Goal: Task Accomplishment & Management: Manage account settings

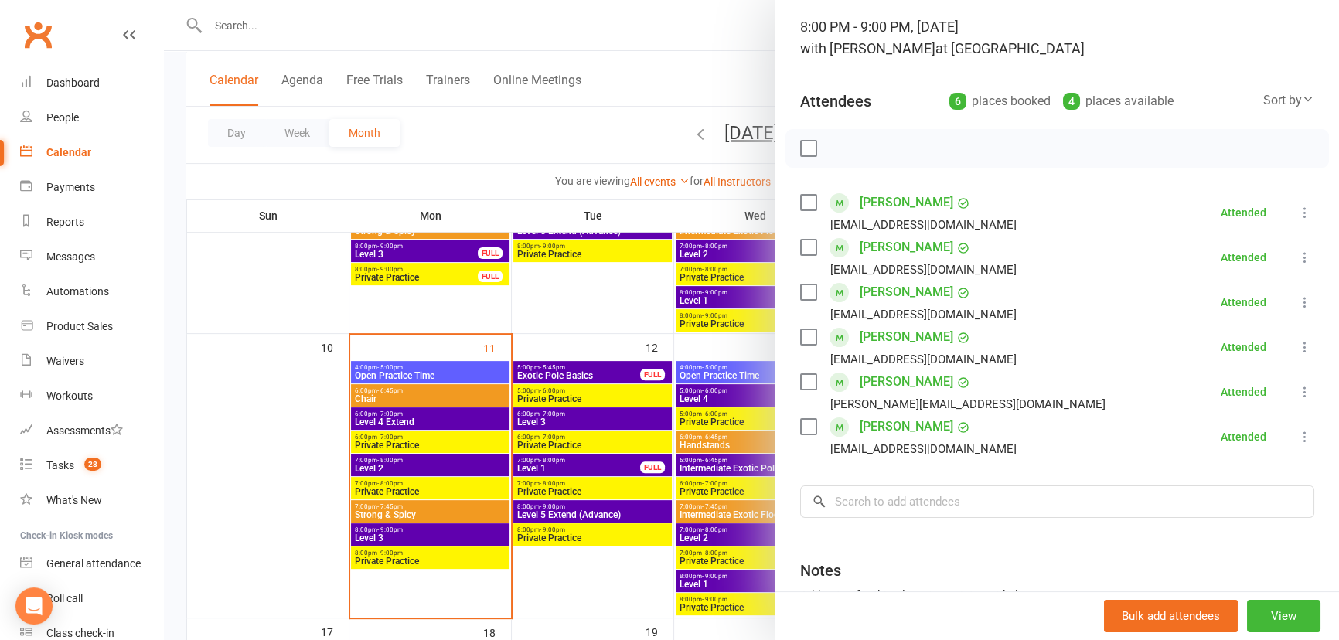
scroll to position [140, 0]
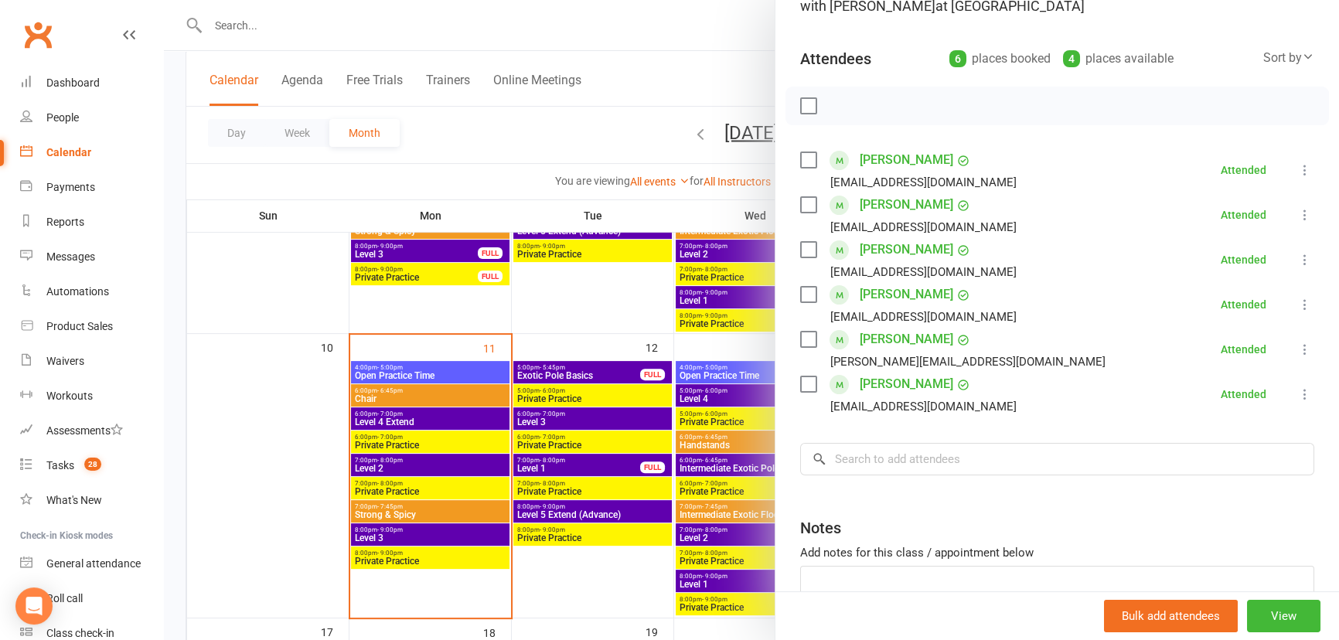
click at [417, 513] on div at bounding box center [751, 320] width 1175 height 640
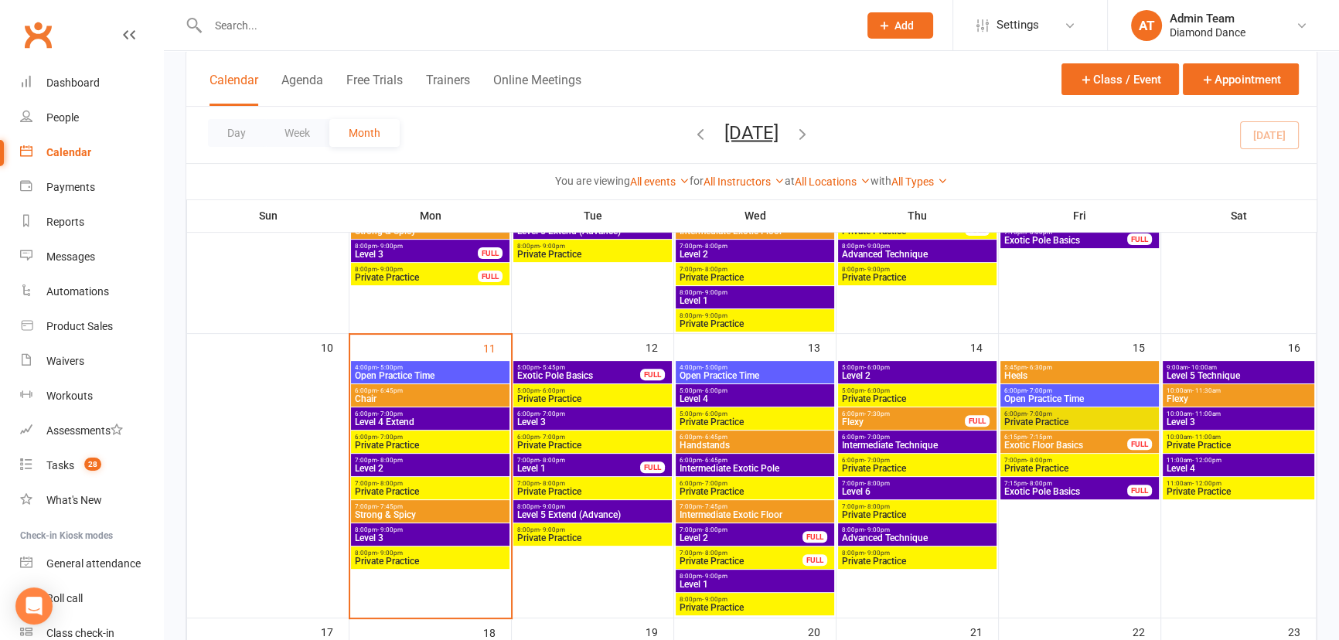
click at [417, 513] on span "Strong & Spicy" at bounding box center [430, 514] width 152 height 9
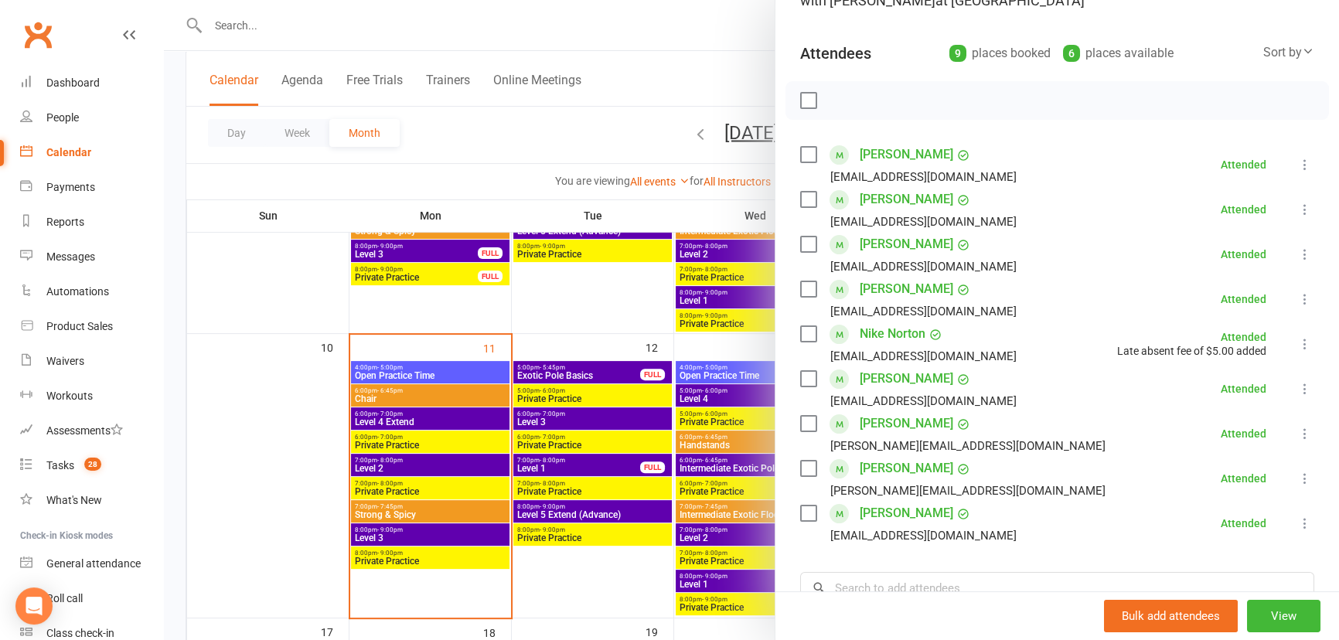
scroll to position [210, 0]
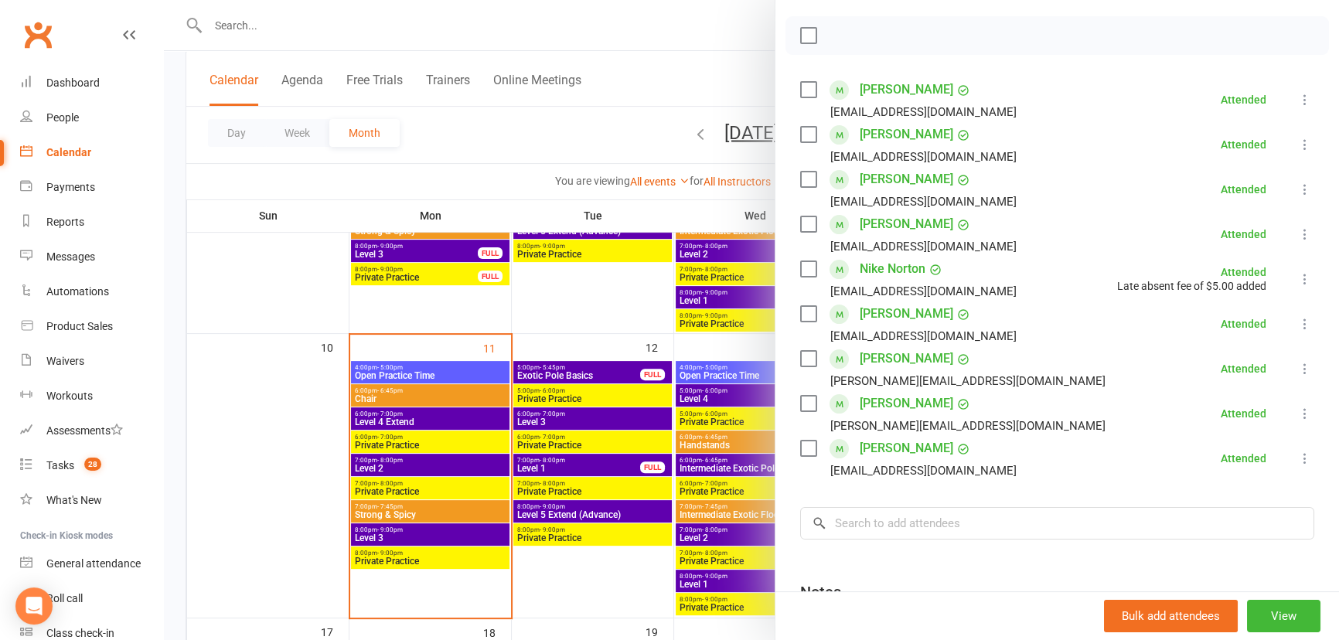
click at [1298, 282] on icon at bounding box center [1305, 278] width 15 height 15
click at [599, 319] on div at bounding box center [751, 320] width 1175 height 640
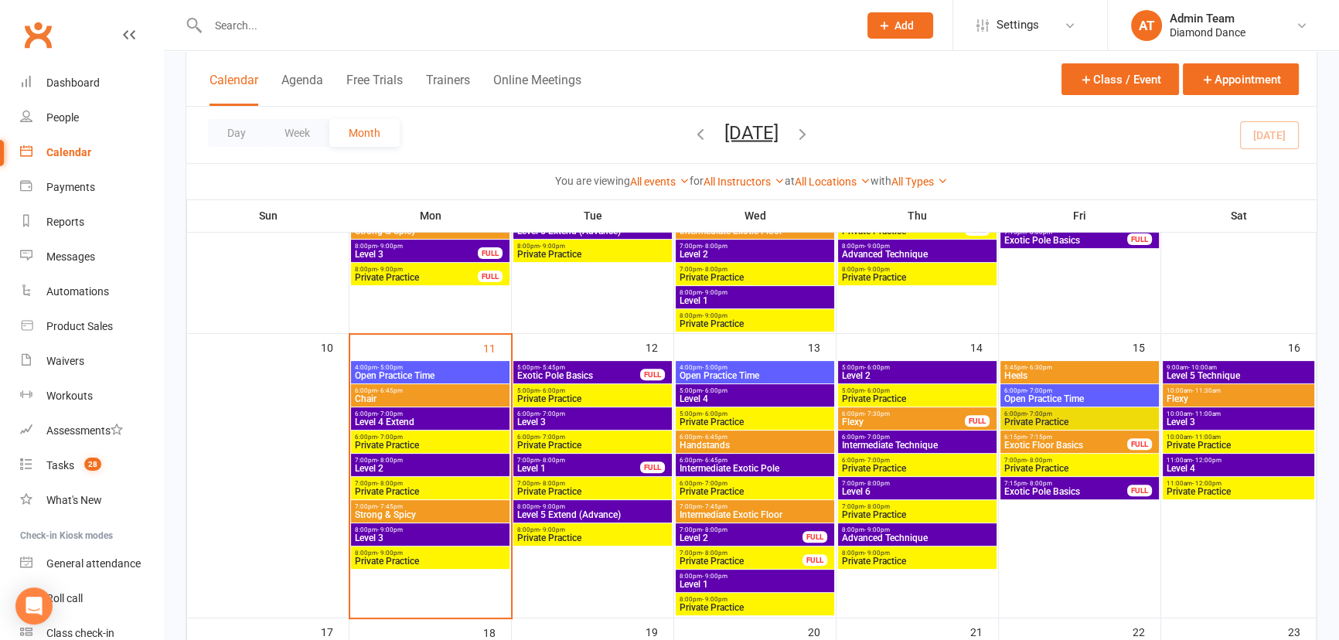
click at [1040, 441] on span "Exotic Floor Basics" at bounding box center [1066, 445] width 124 height 9
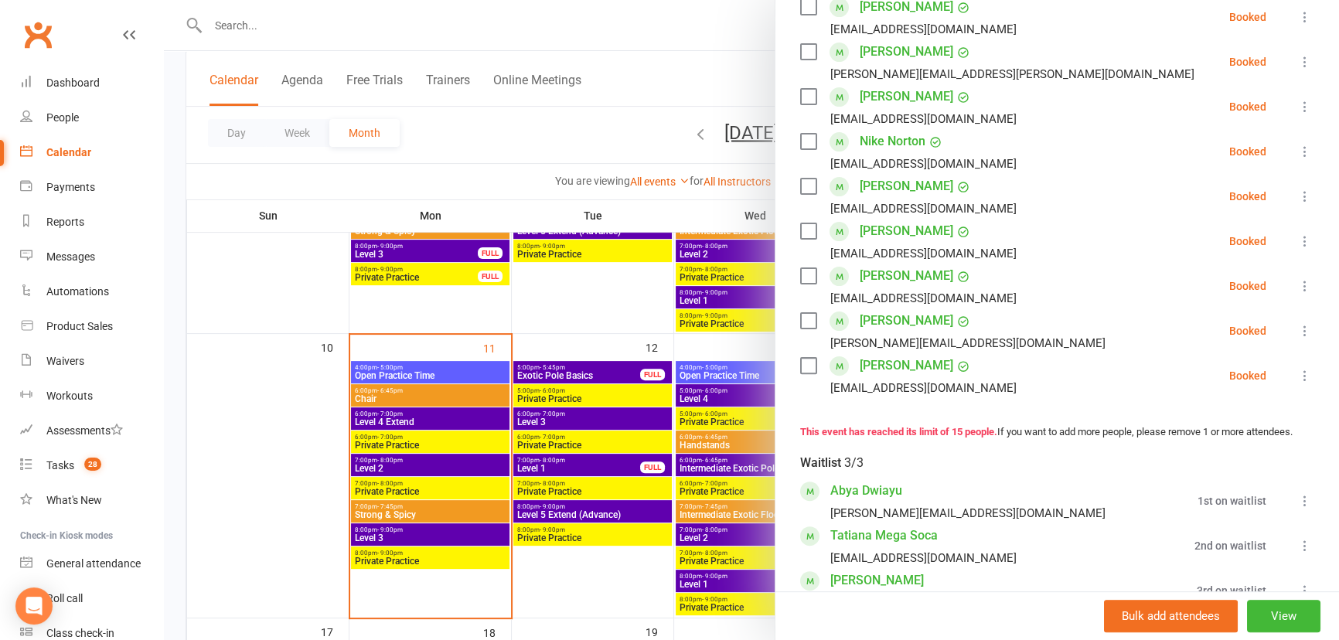
scroll to position [703, 0]
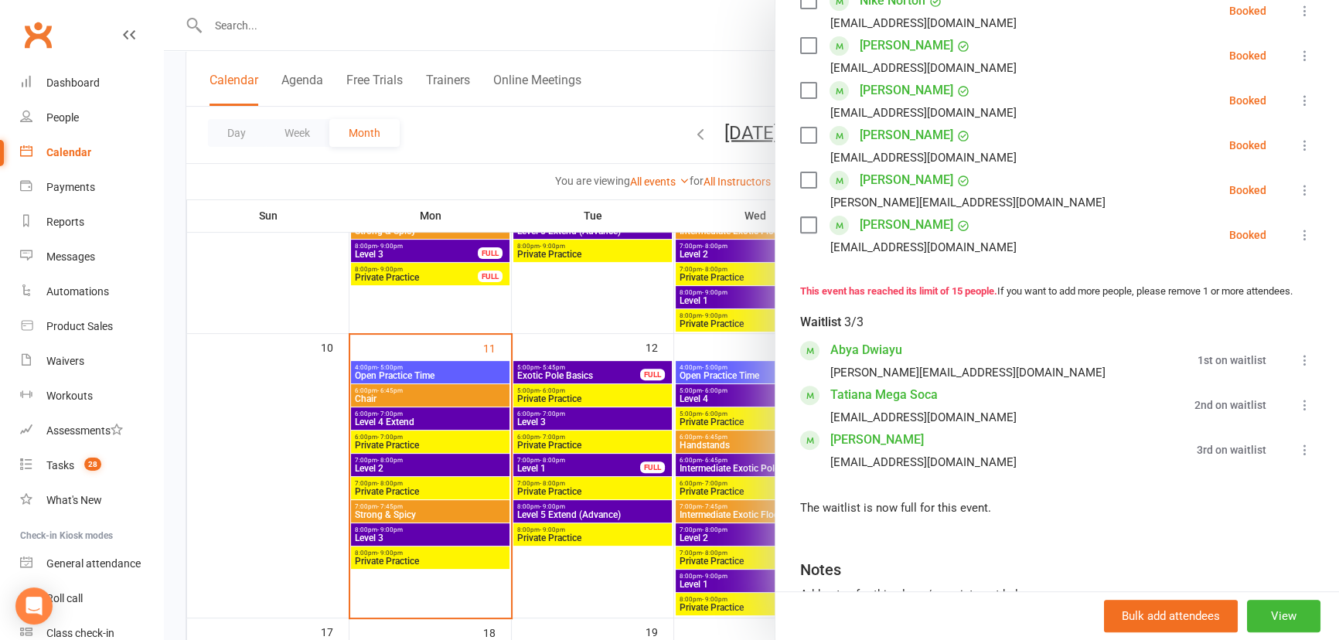
click at [1268, 466] on li "[PERSON_NAME] [EMAIL_ADDRESS][DOMAIN_NAME] 3rd on waitlist Move to top of waitl…" at bounding box center [1057, 450] width 514 height 45
click at [1298, 458] on icon at bounding box center [1305, 449] width 15 height 15
click at [1245, 549] on link "Remove" at bounding box center [1231, 542] width 166 height 31
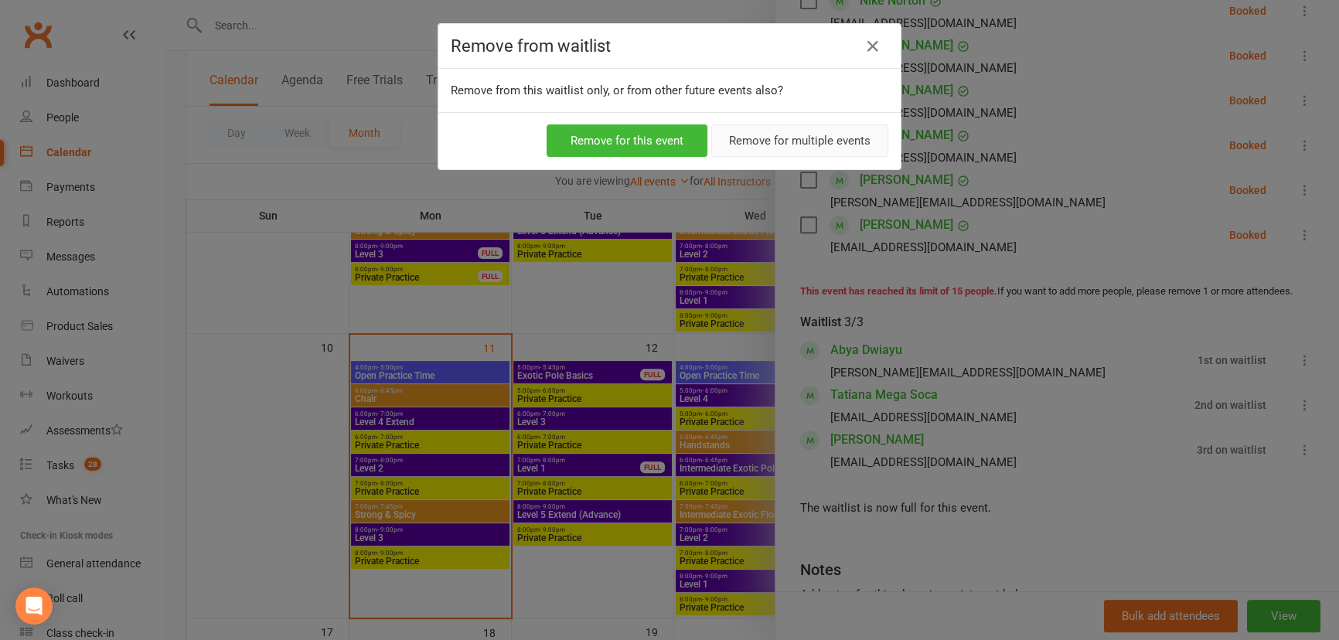
click at [749, 142] on button "Remove for multiple events" at bounding box center [799, 140] width 177 height 32
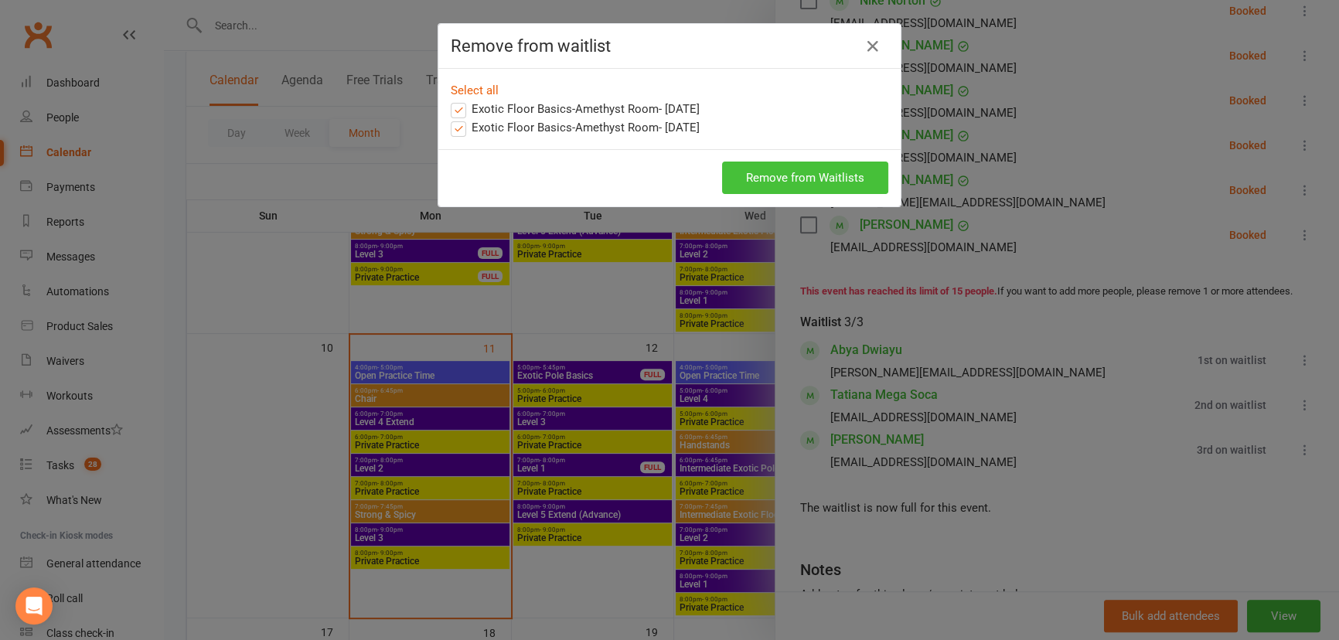
click at [764, 177] on button "Remove from Waitlists" at bounding box center [805, 178] width 166 height 32
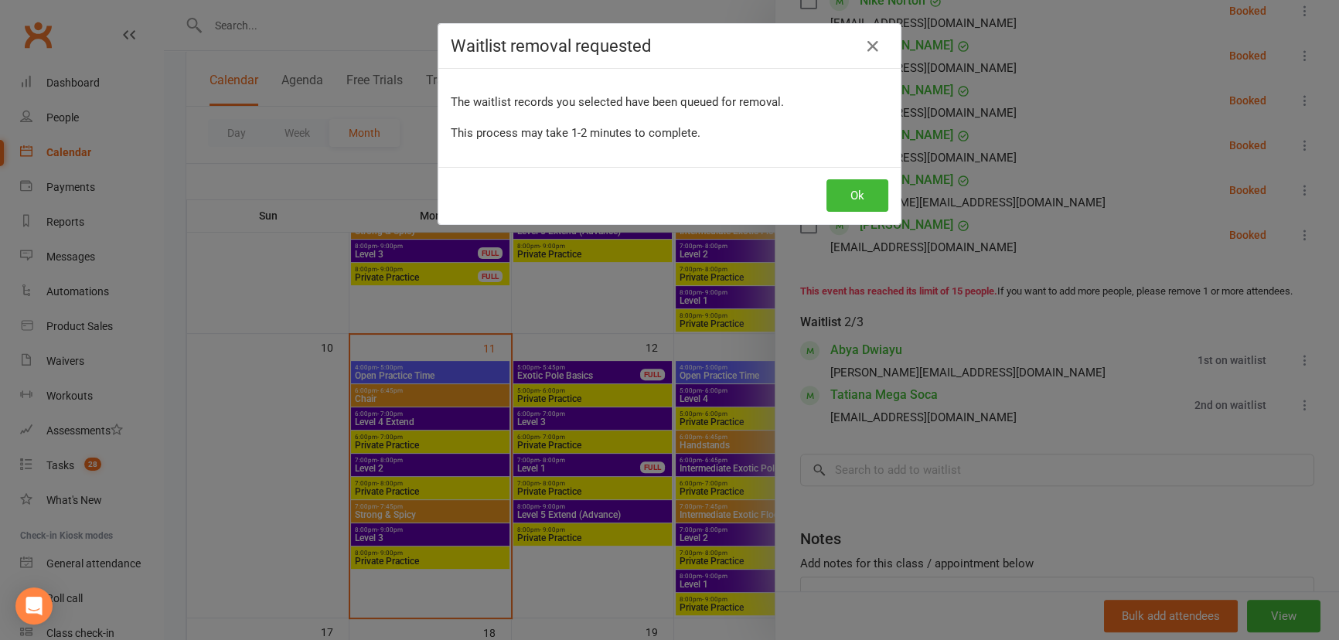
click at [870, 175] on div "Ok" at bounding box center [669, 195] width 462 height 57
click at [852, 185] on button "Ok" at bounding box center [858, 195] width 62 height 32
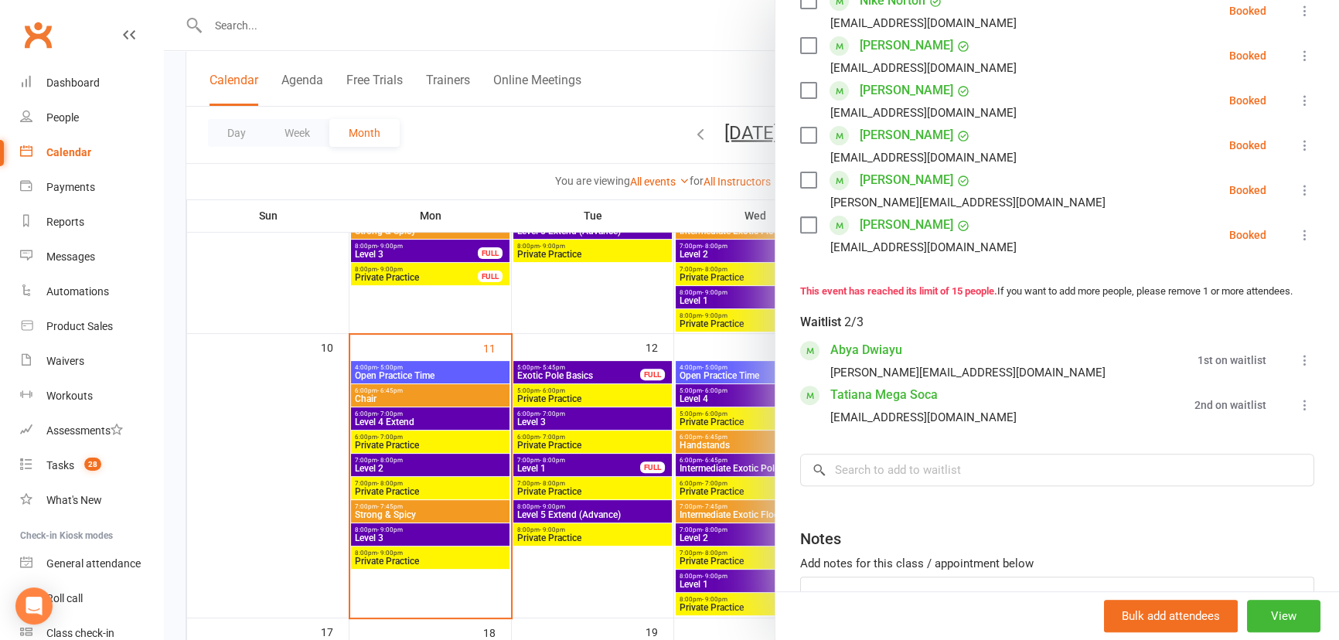
click at [661, 273] on div at bounding box center [751, 320] width 1175 height 640
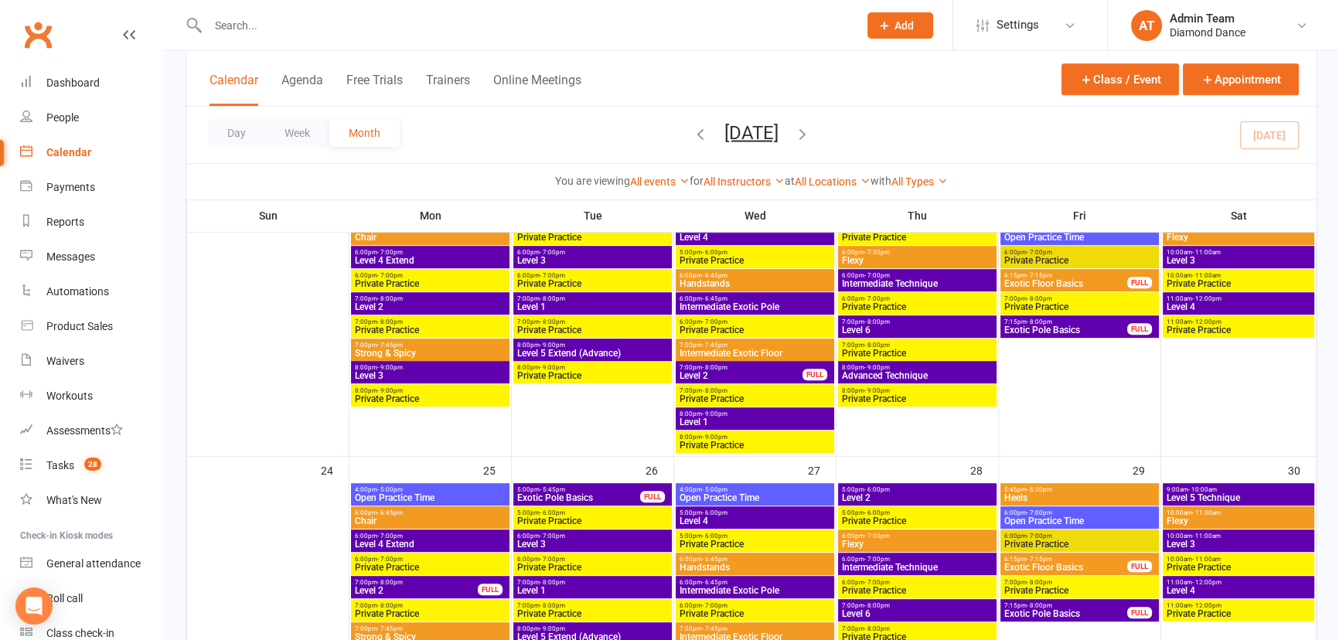
scroll to position [984, 0]
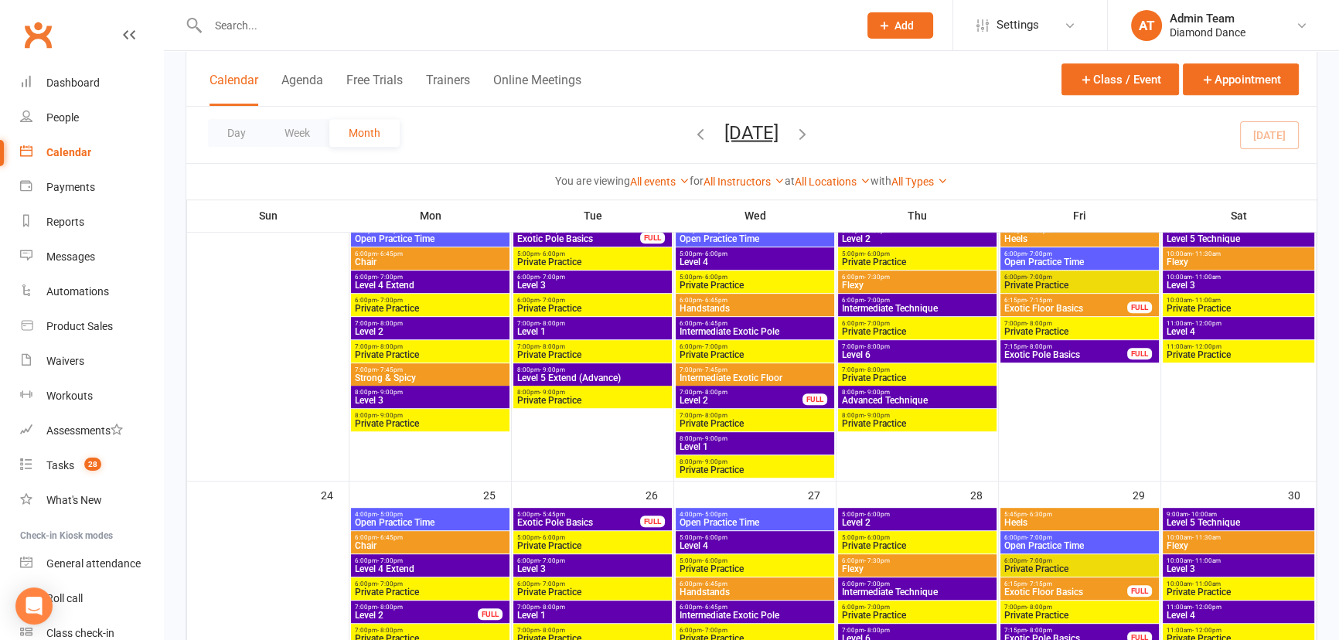
click at [1051, 309] on span "Exotic Floor Basics" at bounding box center [1066, 308] width 124 height 9
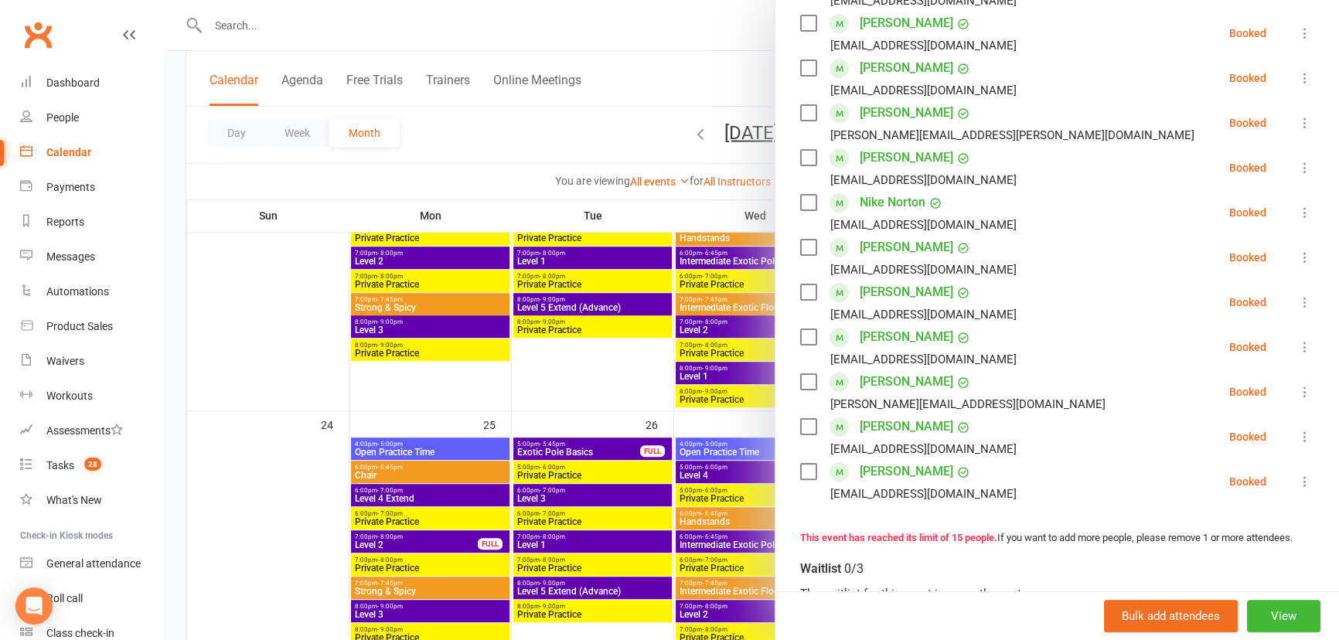
scroll to position [492, 0]
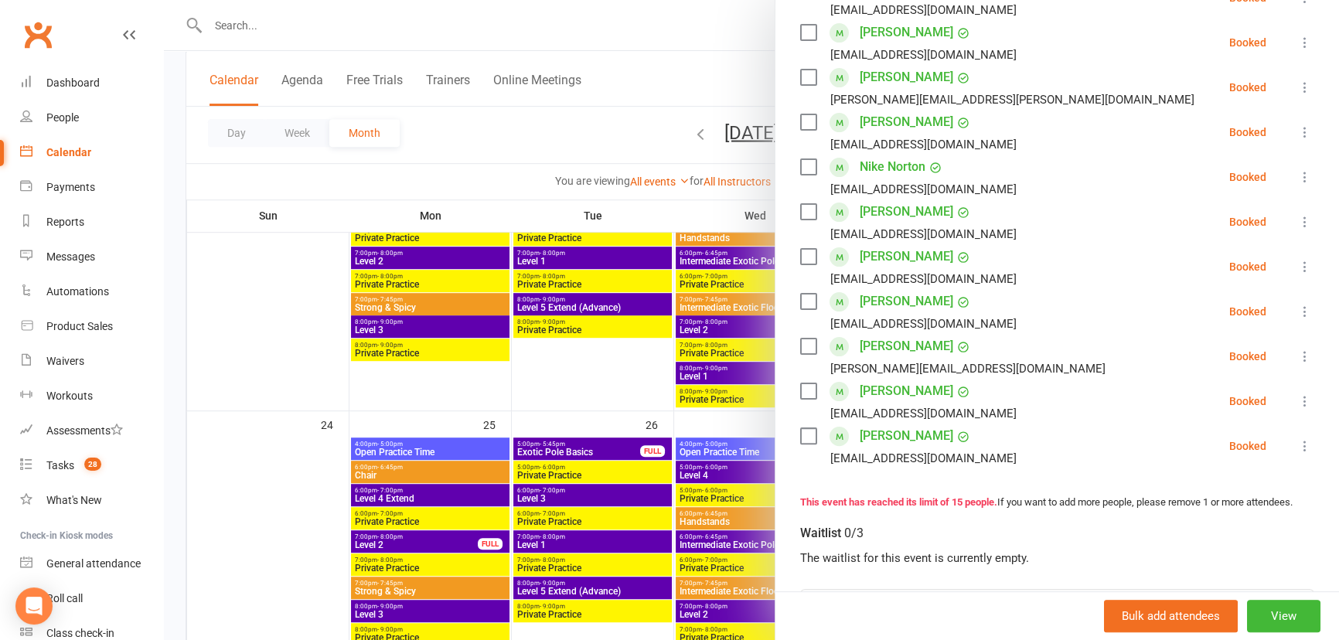
click at [1298, 448] on icon at bounding box center [1305, 445] width 15 height 15
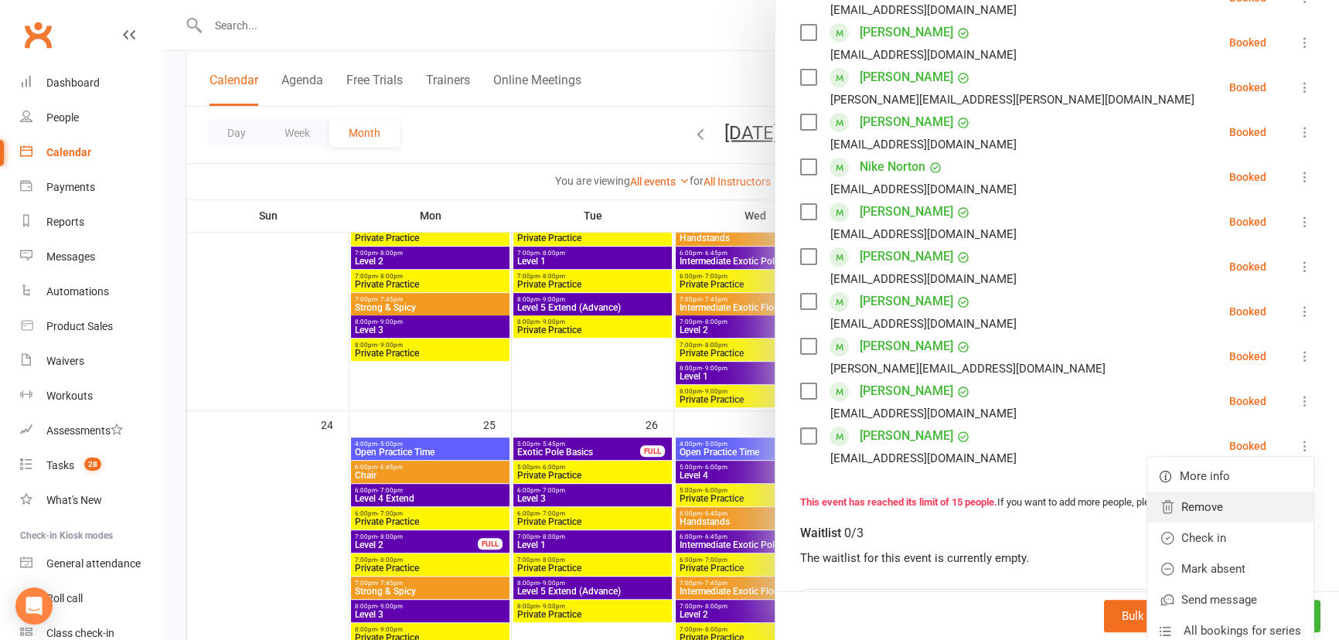
click at [1229, 504] on link "Remove" at bounding box center [1231, 507] width 166 height 31
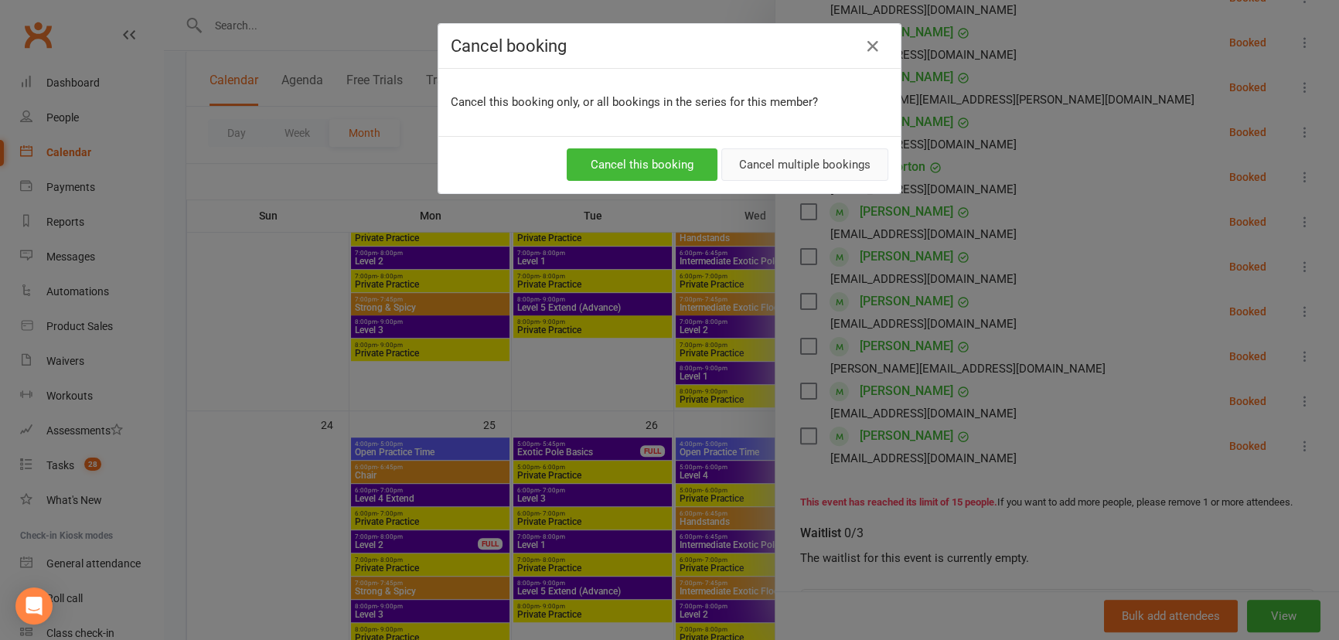
click at [801, 154] on button "Cancel multiple bookings" at bounding box center [804, 164] width 167 height 32
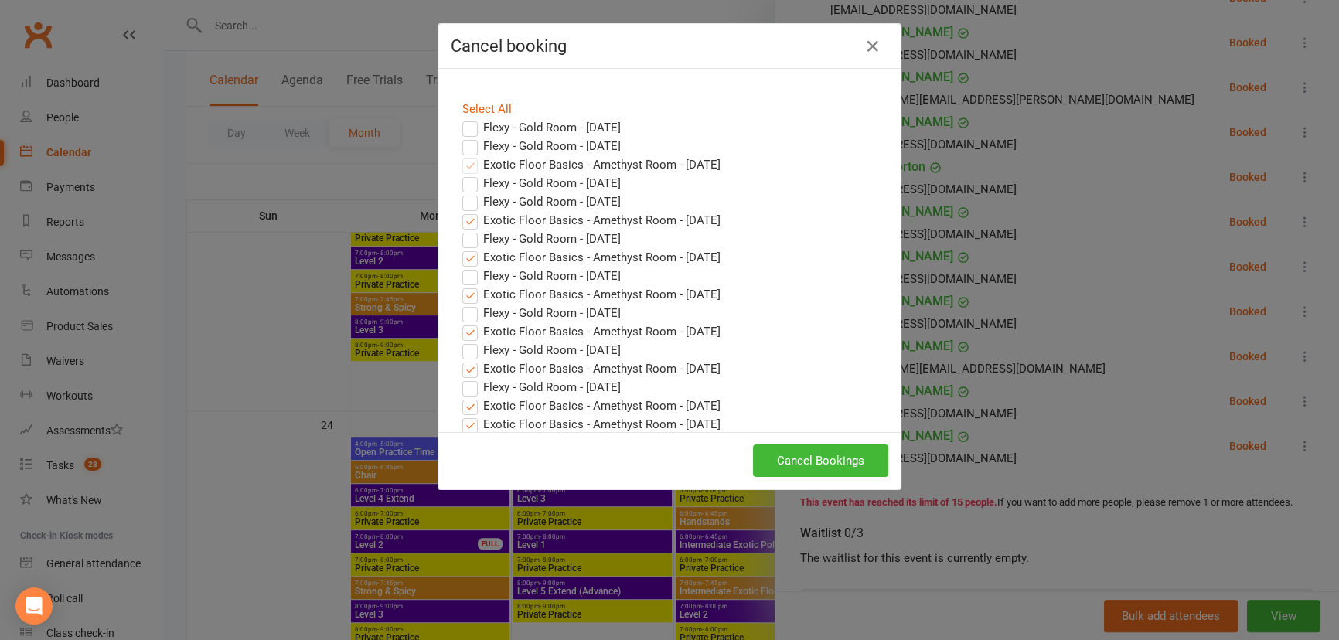
scroll to position [4, 0]
click at [861, 459] on button "Cancel Bookings" at bounding box center [820, 461] width 135 height 32
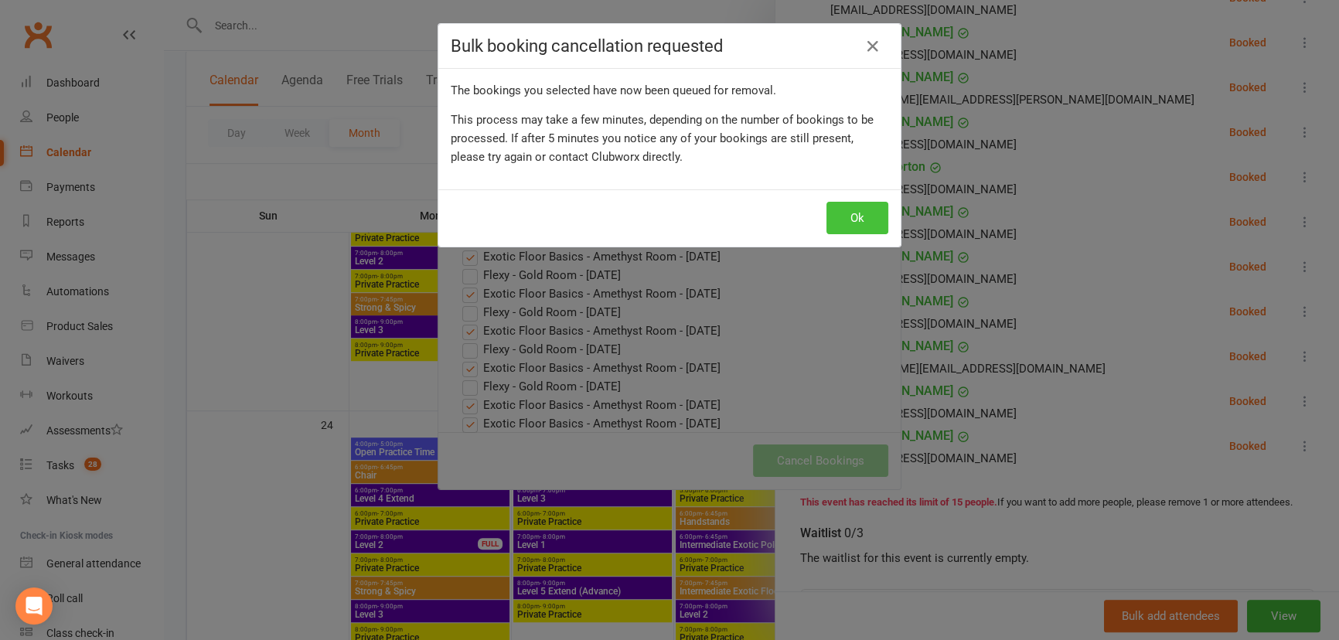
click at [862, 218] on button "Ok" at bounding box center [858, 218] width 62 height 32
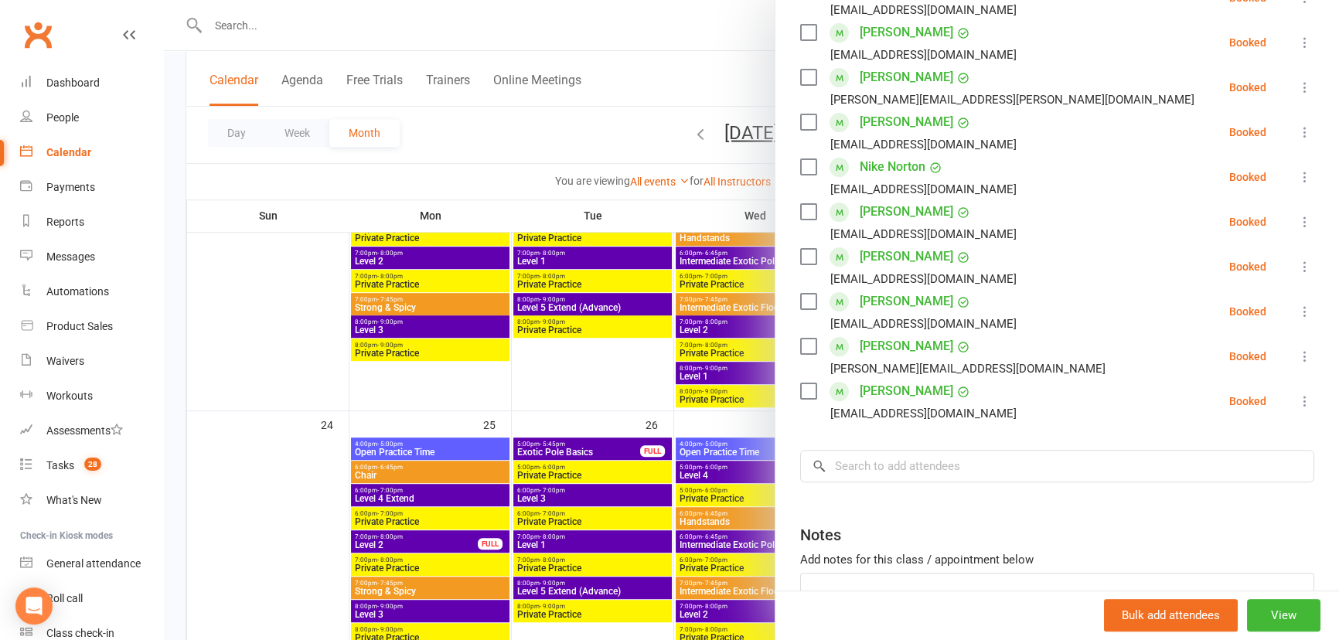
click at [642, 363] on div at bounding box center [751, 320] width 1175 height 640
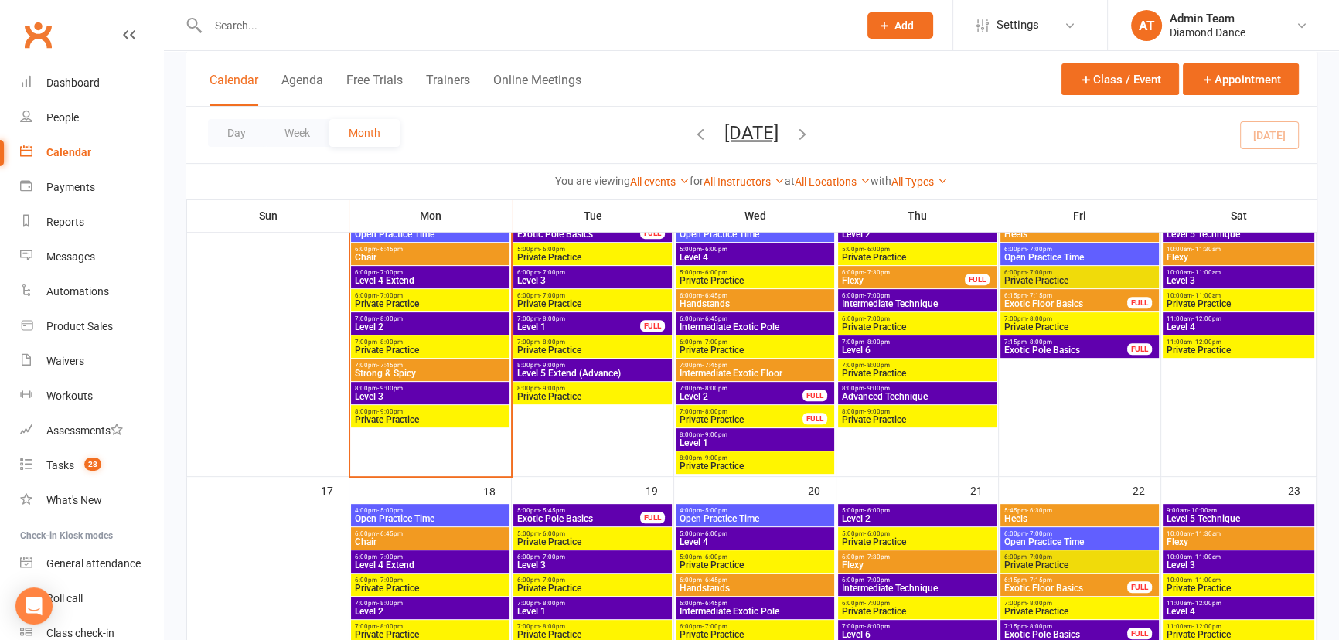
scroll to position [703, 0]
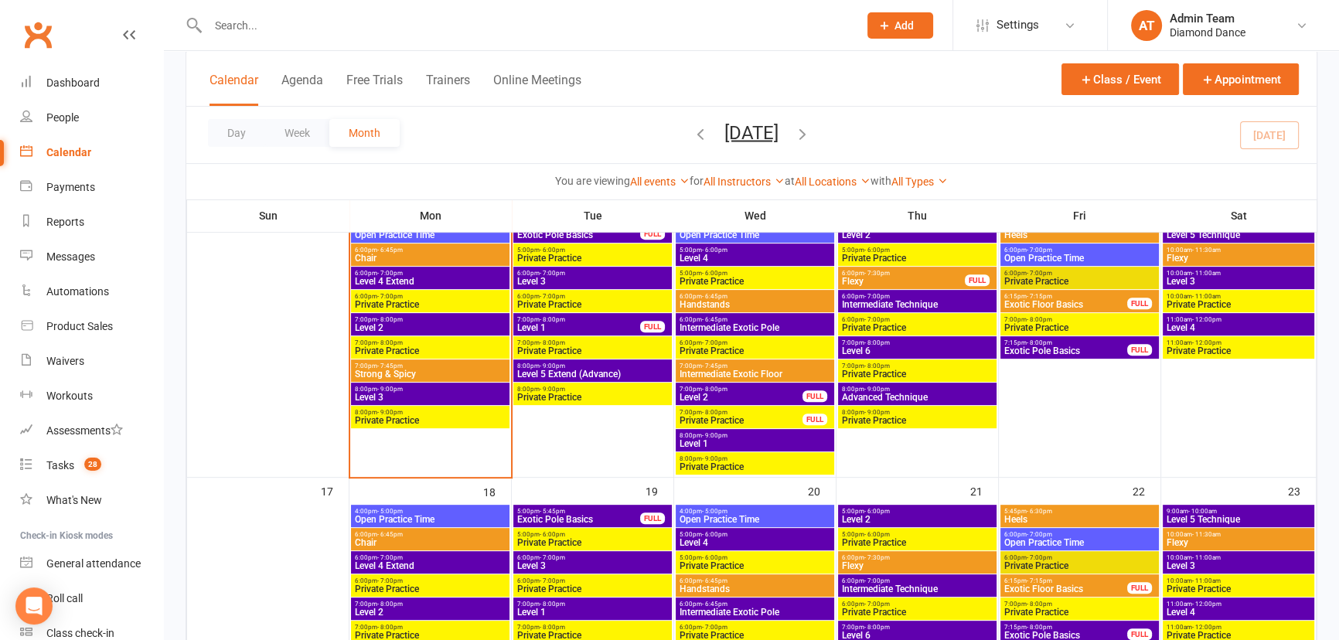
click at [740, 438] on span "8:00pm - 9:00pm" at bounding box center [755, 435] width 152 height 7
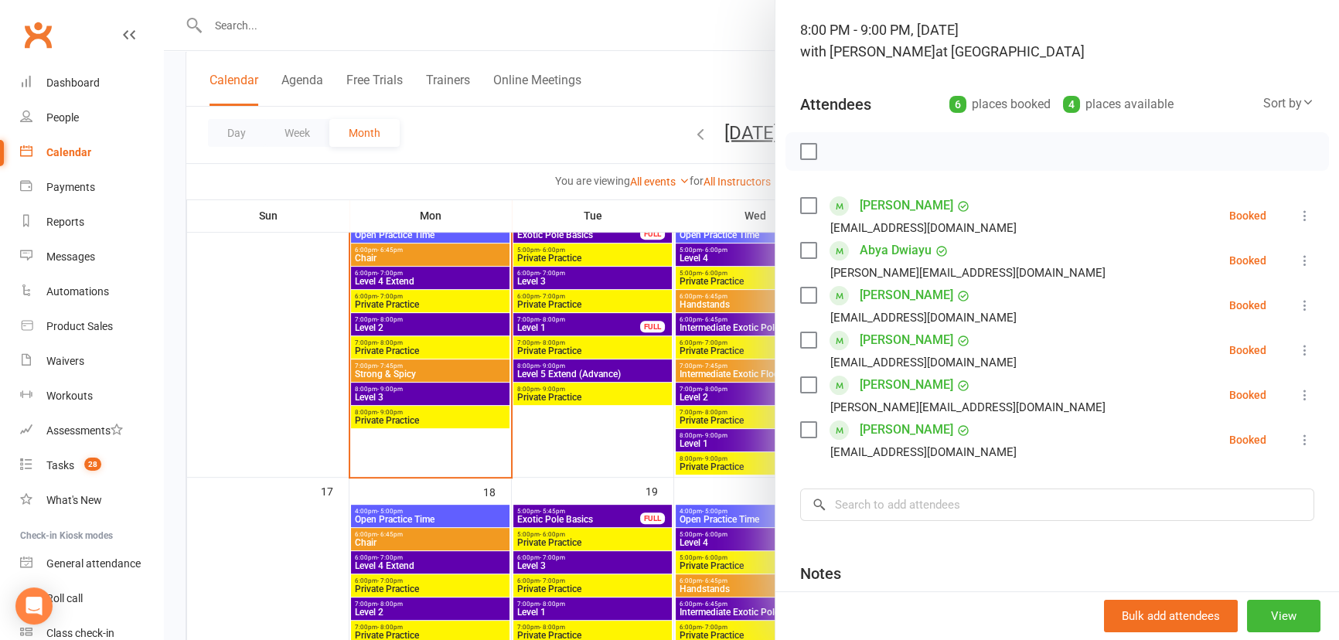
scroll to position [210, 0]
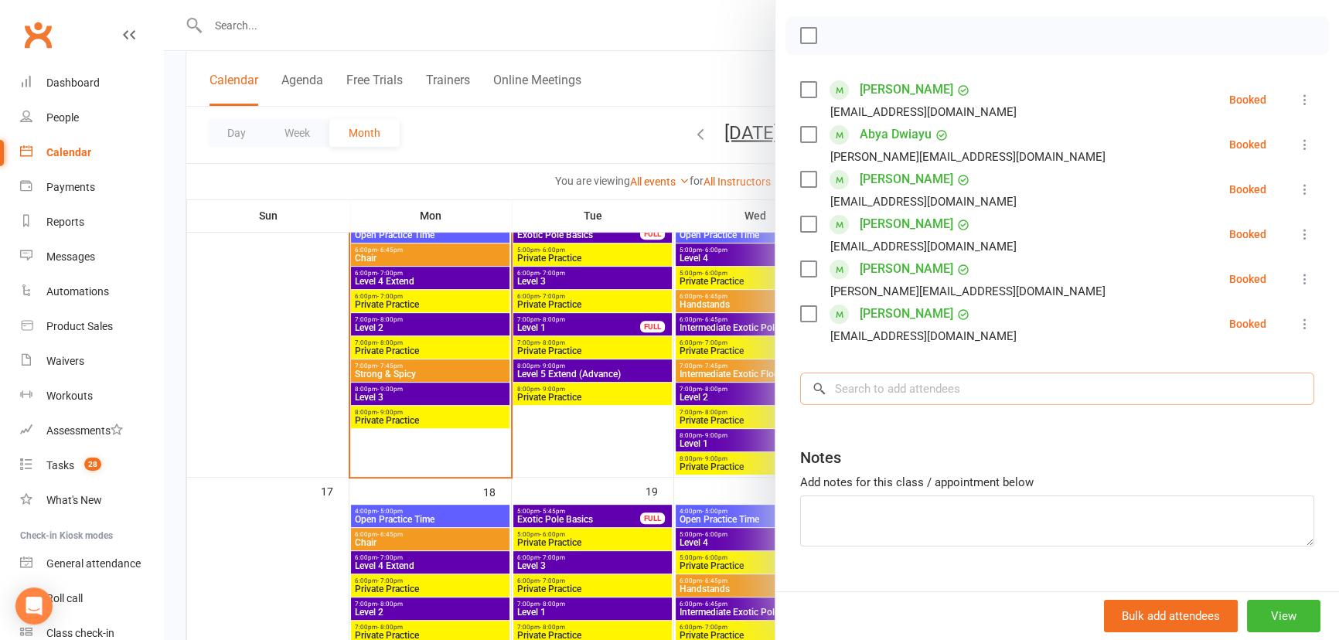
click at [936, 387] on input "search" at bounding box center [1057, 389] width 514 height 32
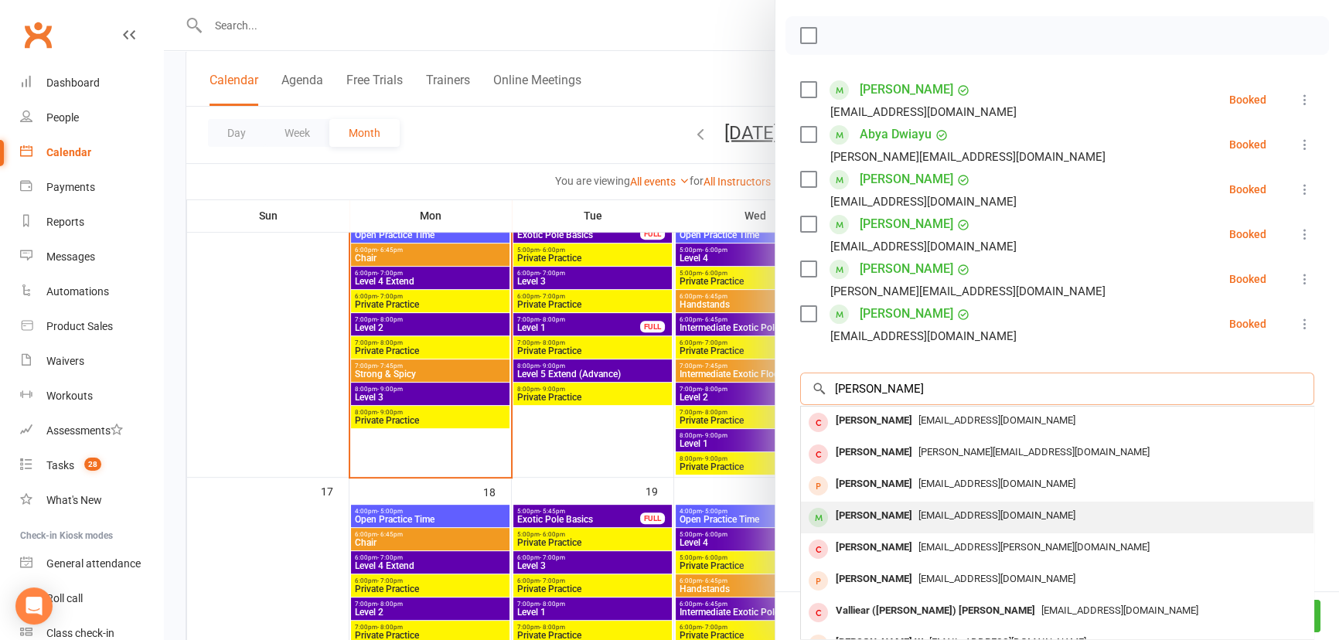
type input "[PERSON_NAME]"
click at [942, 528] on div "[PERSON_NAME] [EMAIL_ADDRESS][DOMAIN_NAME]" at bounding box center [1057, 518] width 513 height 32
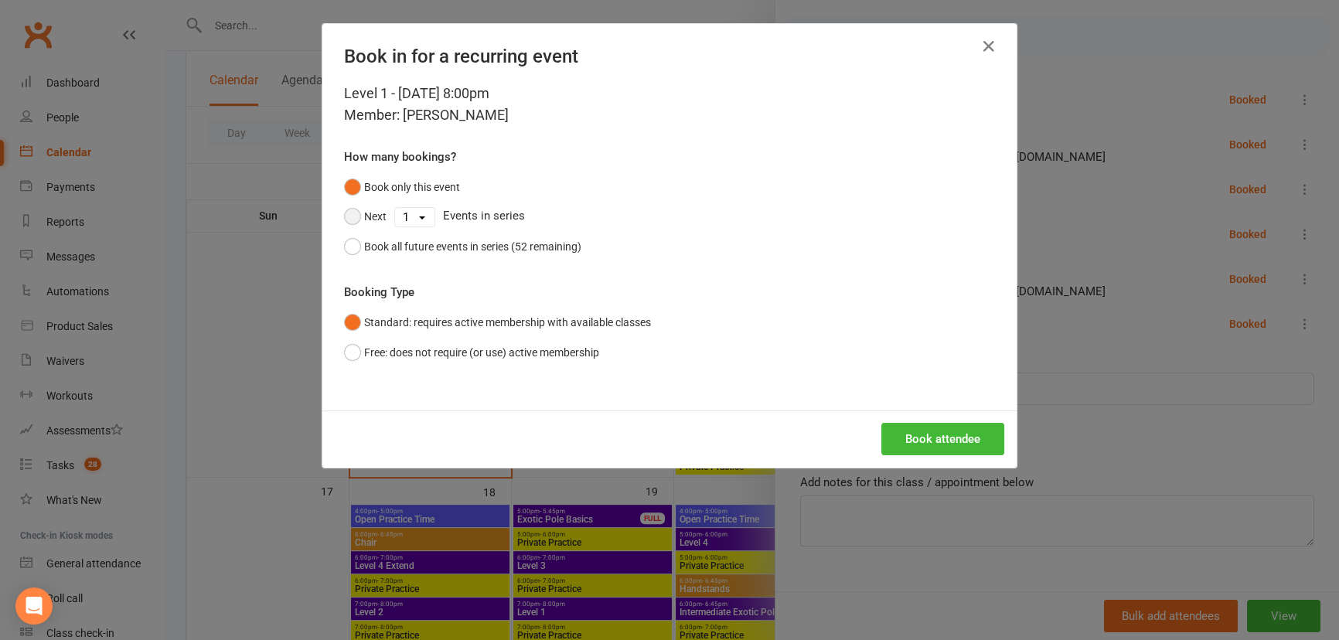
drag, startPoint x: 372, startPoint y: 210, endPoint x: 398, endPoint y: 217, distance: 27.2
click at [378, 209] on button "Next" at bounding box center [365, 216] width 43 height 29
click at [399, 216] on select "1 2 3 4 5 6 7 8 9 10 11 12 13 14 15 16 17 18 19 20 21 22 23 24 25 26 27 28 29 3…" at bounding box center [414, 217] width 39 height 19
select select "8"
click at [395, 208] on select "1 2 3 4 5 6 7 8 9 10 11 12 13 14 15 16 17 18 19 20 21 22 23 24 25 26 27 28 29 3…" at bounding box center [414, 217] width 39 height 19
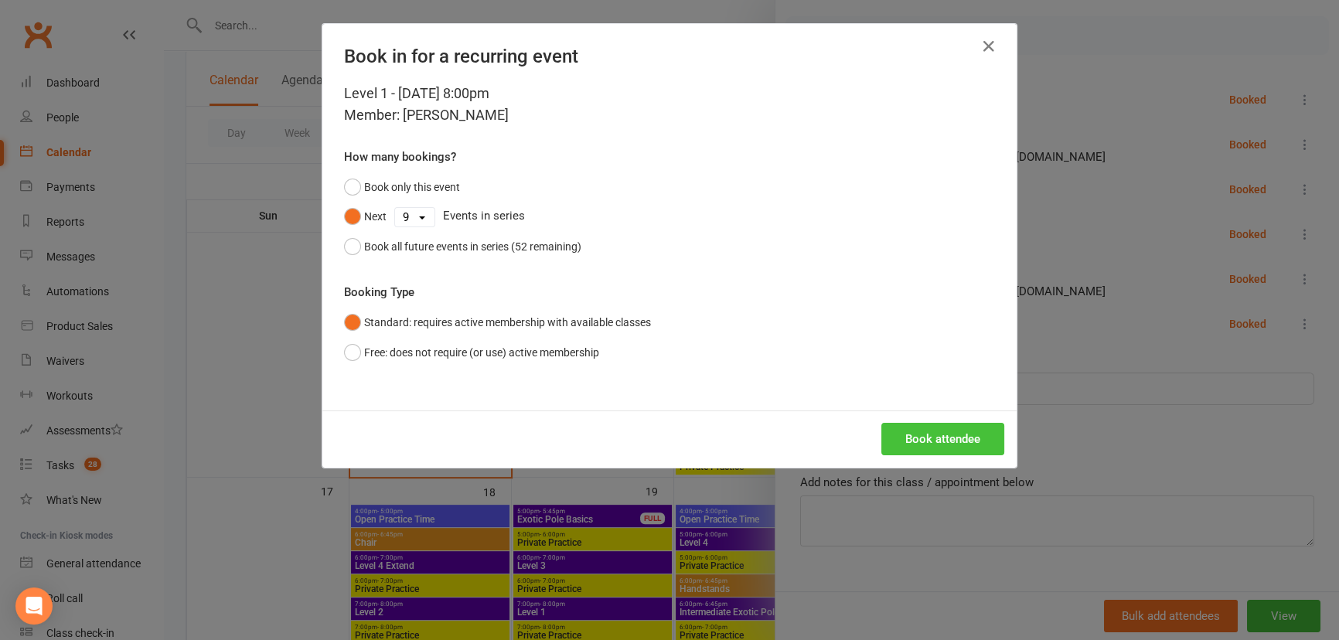
click at [963, 440] on button "Book attendee" at bounding box center [943, 439] width 123 height 32
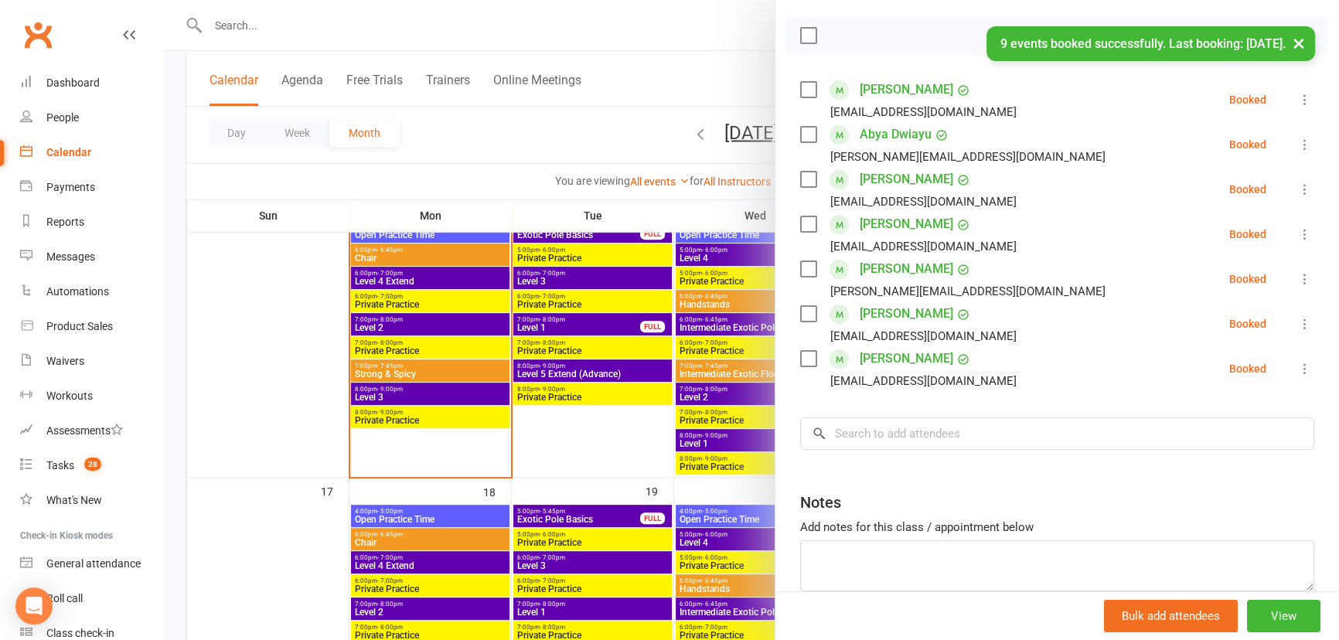
click at [224, 422] on div at bounding box center [751, 320] width 1175 height 640
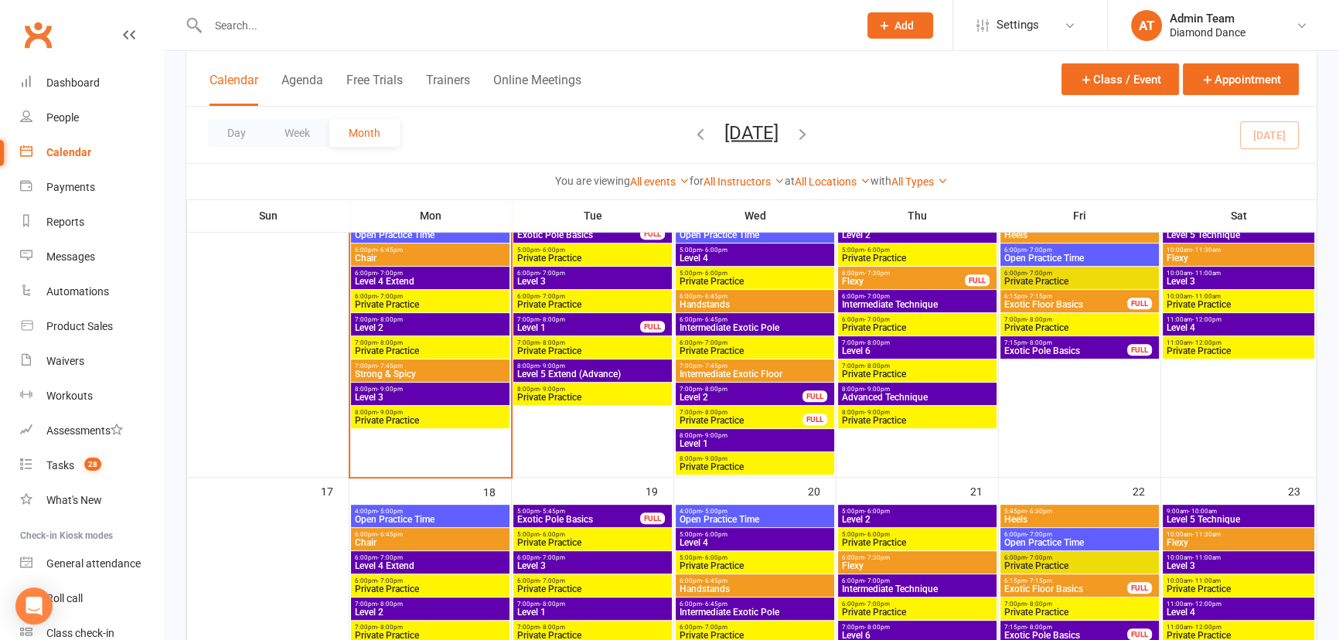
click at [601, 324] on span "Level 1" at bounding box center [579, 327] width 124 height 9
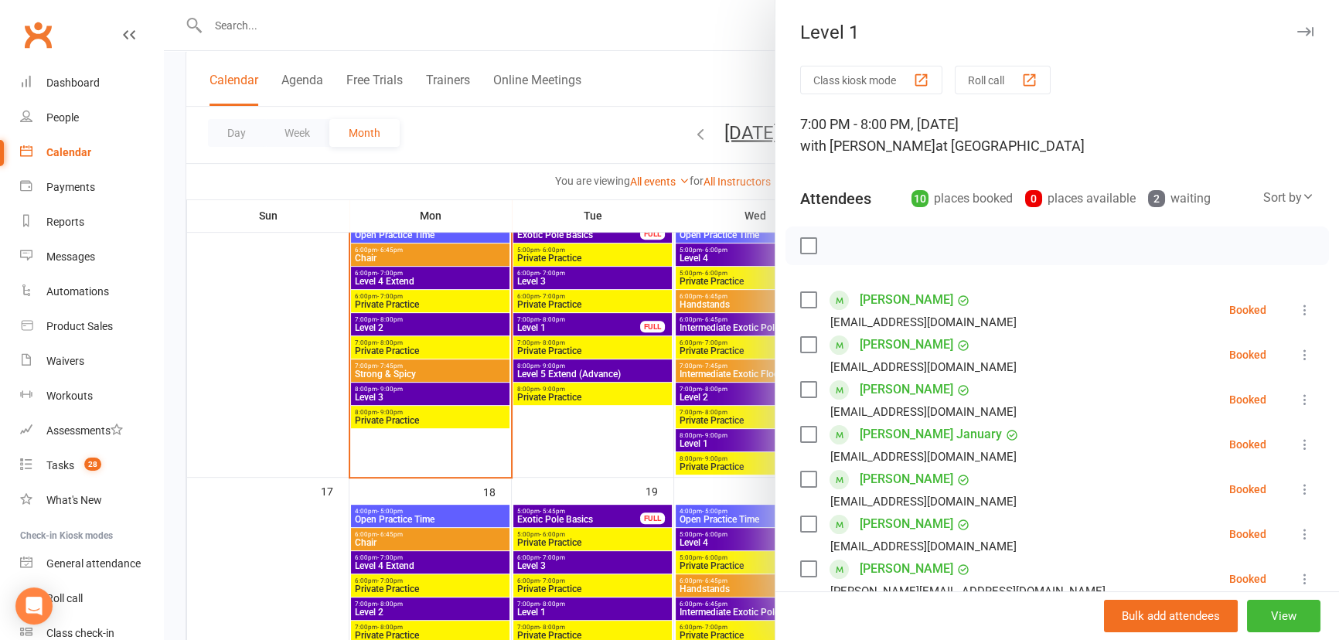
click at [656, 435] on div at bounding box center [751, 320] width 1175 height 640
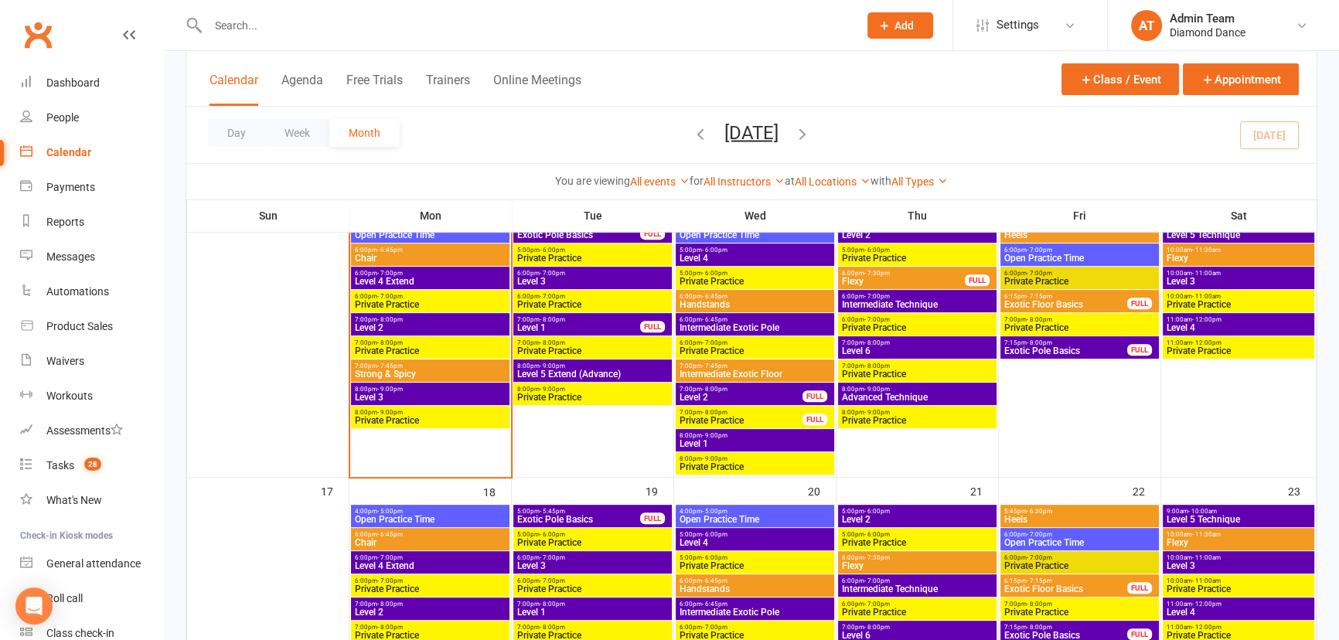
click at [727, 388] on span "7:00pm - 8:00pm" at bounding box center [741, 389] width 124 height 7
